Goal: Task Accomplishment & Management: Use online tool/utility

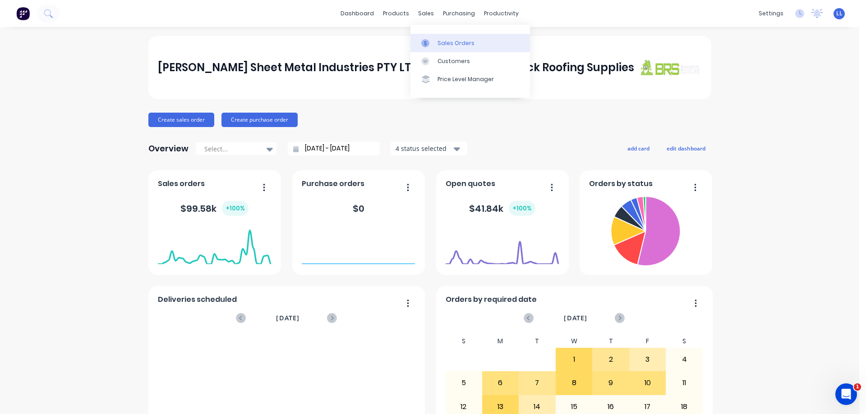
click at [443, 41] on div "Sales Orders" at bounding box center [455, 43] width 37 height 8
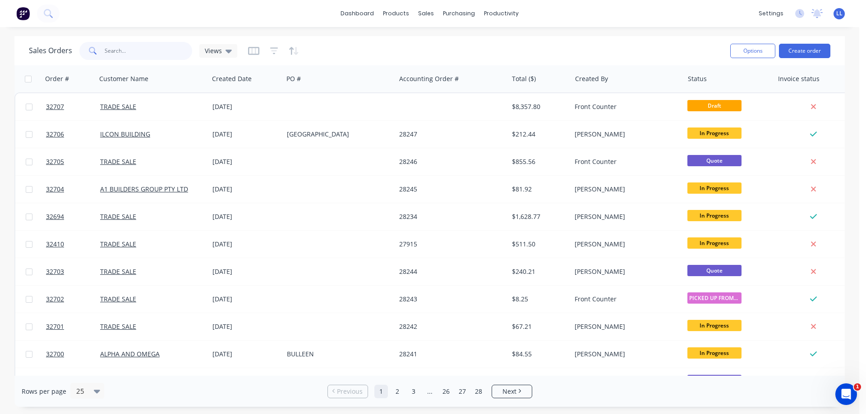
click at [148, 50] on input "text" at bounding box center [149, 51] width 88 height 18
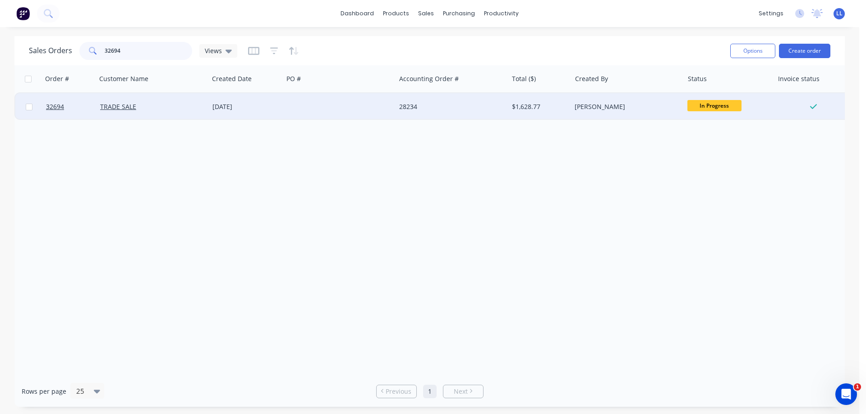
type input "32694"
click at [327, 107] on div at bounding box center [339, 106] width 112 height 27
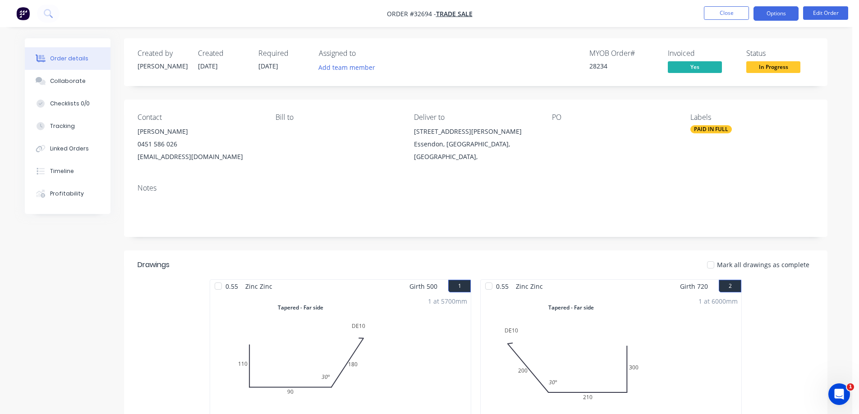
click at [776, 15] on button "Options" at bounding box center [775, 13] width 45 height 14
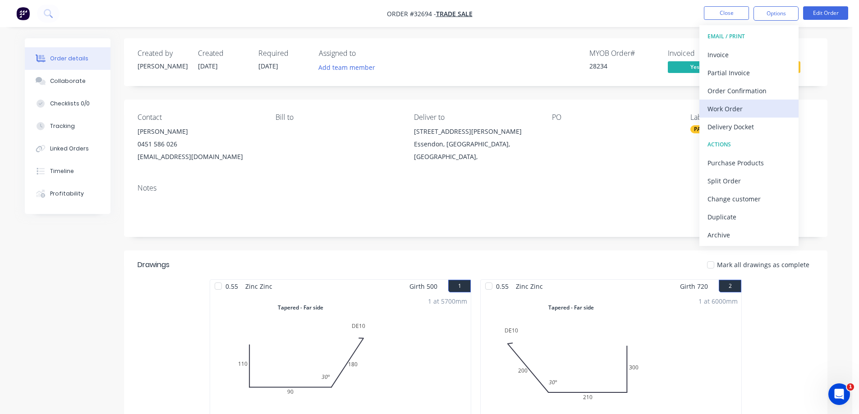
click at [747, 109] on div "Work Order" at bounding box center [748, 108] width 83 height 13
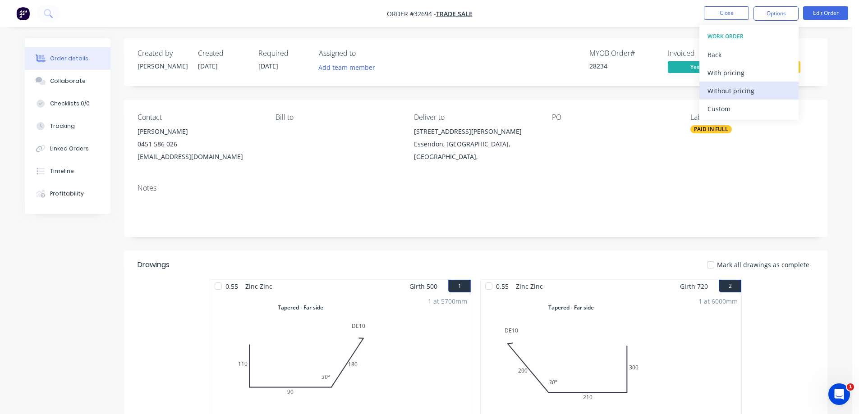
click at [760, 91] on div "Without pricing" at bounding box center [748, 90] width 83 height 13
